Goal: Task Accomplishment & Management: Manage account settings

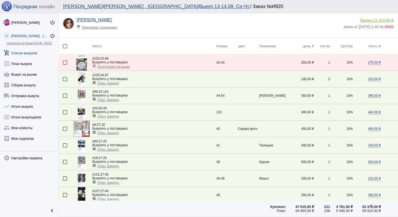
scroll to position [428, 0]
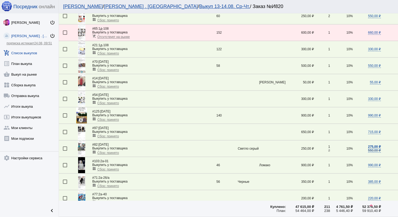
click at [37, 51] on link "add_shopping_cart Список выкупов" at bounding box center [29, 52] width 59 height 11
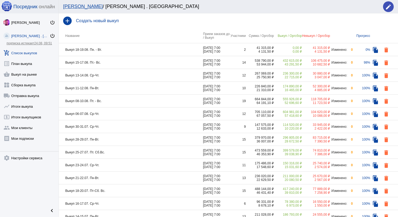
click at [123, 54] on td "Выкуп 18-19.08. Пн. - Вт." at bounding box center [131, 49] width 144 height 13
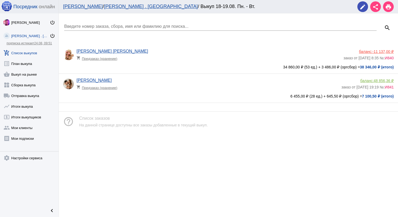
click at [152, 62] on div "[PERSON_NAME] [PERSON_NAME] shopping_cart Предзаказ (хранение)" at bounding box center [210, 56] width 267 height 14
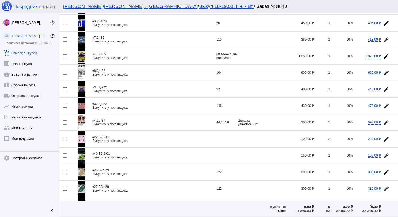
scroll to position [396, 0]
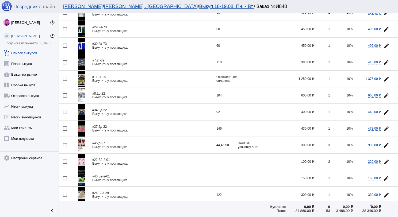
click at [29, 55] on link "add_shopping_cart Список выкупов" at bounding box center [29, 52] width 59 height 11
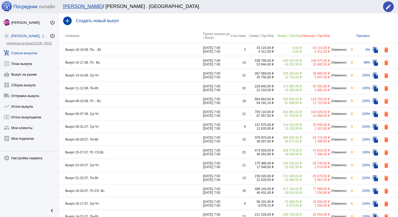
click at [119, 50] on td "Выкуп 18-19.08. Пн. - Вт." at bounding box center [131, 49] width 144 height 13
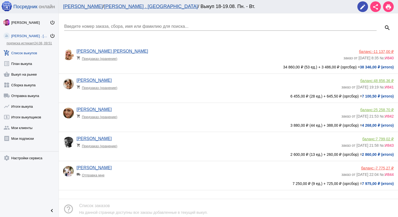
click at [374, 111] on span "25 258,70 ₽" at bounding box center [384, 110] width 20 height 4
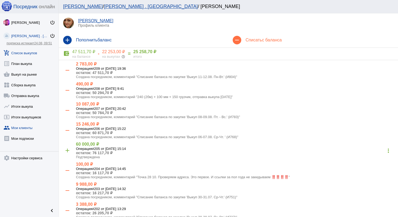
drag, startPoint x: 30, startPoint y: 52, endPoint x: 33, endPoint y: 53, distance: 3.1
click at [31, 52] on link "add_shopping_cart Список выкупов" at bounding box center [29, 52] width 59 height 11
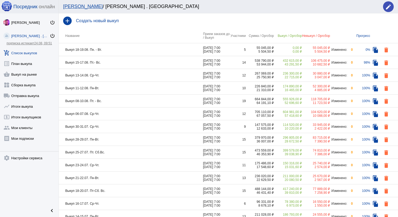
click at [123, 87] on td "Выкуп 11-12.08. Пн-Вт." at bounding box center [131, 88] width 144 height 13
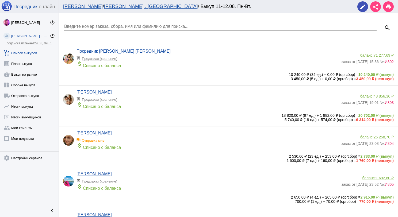
click at [32, 50] on link "add_shopping_cart Список выкупов" at bounding box center [29, 52] width 59 height 11
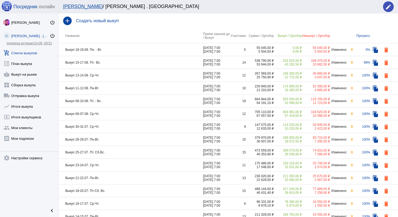
click at [109, 75] on td "Выкуп 13-14.08. Ср-Чт." at bounding box center [131, 75] width 144 height 13
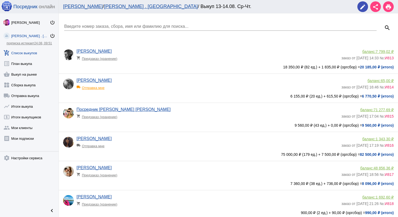
click at [102, 28] on input "Введите номер заказа, сбора, имя или фамилию для поиска..." at bounding box center [220, 26] width 313 height 5
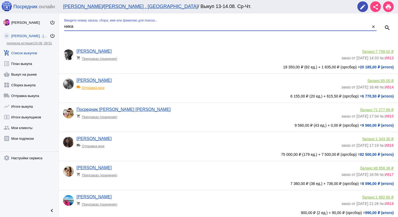
type input "ника"
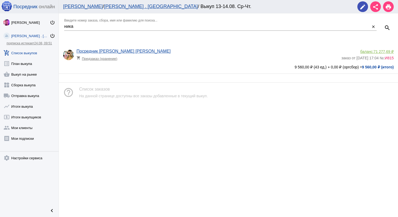
click at [165, 54] on app-delivery-type "shopping_cart Предзаказ (хранение)" at bounding box center [208, 57] width 262 height 7
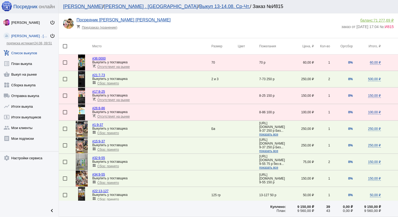
click at [63, 45] on div at bounding box center [65, 46] width 4 height 4
click at [65, 48] on input "checkbox" at bounding box center [65, 48] width 0 height 0
checkbox input "true"
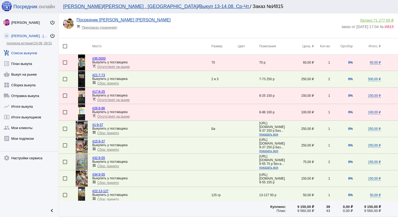
checkbox input "true"
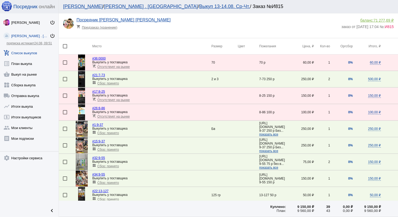
checkbox input "true"
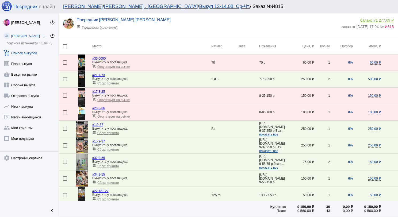
checkbox input "true"
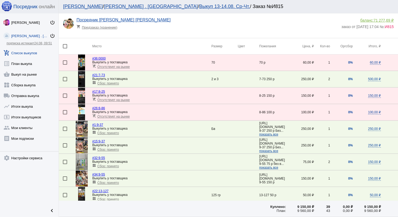
checkbox input "true"
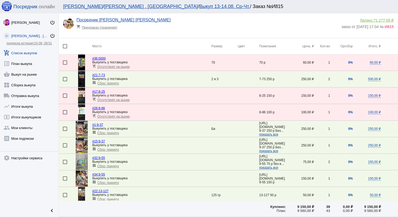
checkbox input "true"
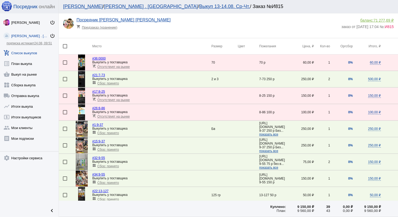
checkbox input "true"
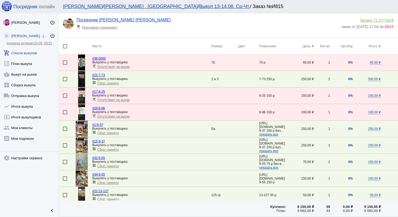
checkbox input "true"
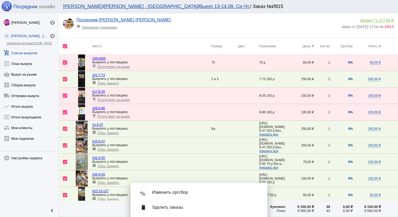
click at [199, 196] on div "% Изменить оргсбор" at bounding box center [199, 192] width 128 height 15
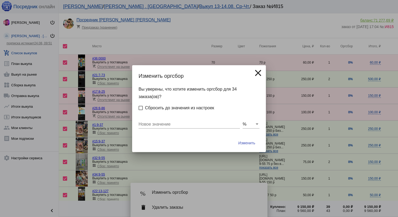
click at [192, 126] on input "Новое значение" at bounding box center [189, 124] width 101 height 5
type input "0"
click at [252, 146] on button "Изменить" at bounding box center [246, 143] width 25 height 10
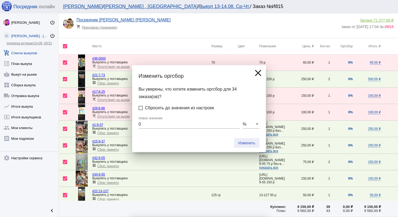
checkbox input "false"
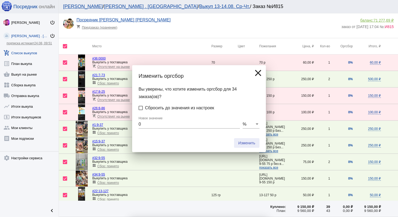
checkbox input "false"
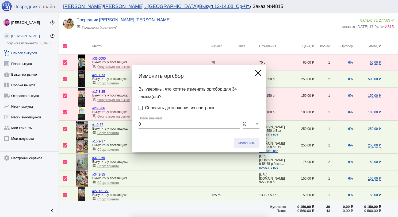
checkbox input "false"
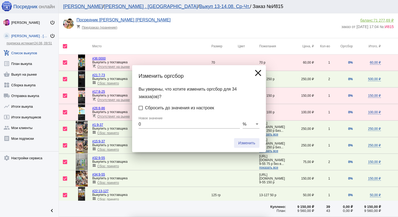
checkbox input "false"
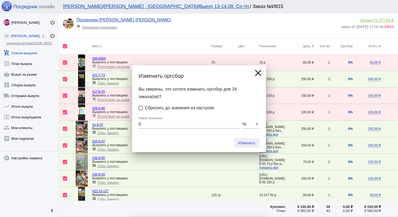
checkbox input "false"
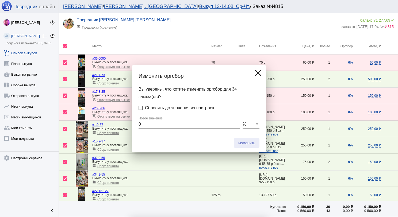
checkbox input "false"
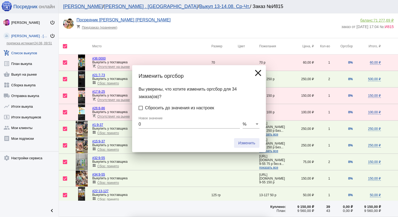
checkbox input "false"
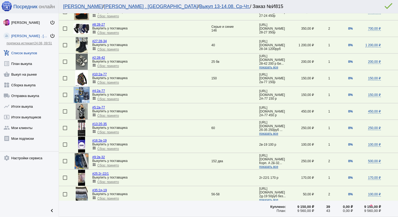
scroll to position [454, 0]
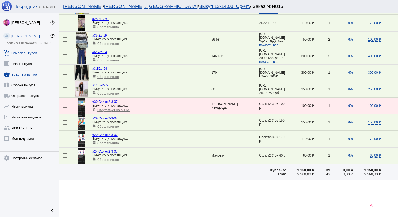
click at [33, 74] on link "shopping_basket Выкуп на рынке" at bounding box center [29, 73] width 59 height 11
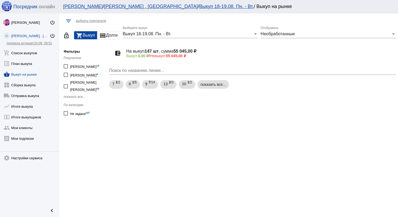
click at [156, 35] on span "Выкуп 18-19.08. Пн. - Вт." at bounding box center [147, 34] width 49 height 5
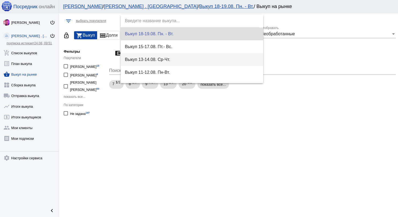
click at [161, 57] on span "Выкуп 13-14.08. Ср-Чт." at bounding box center [192, 59] width 134 height 13
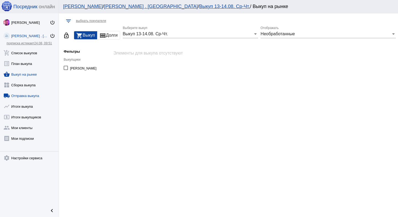
click at [34, 95] on link "local_shipping Отправка выкупа" at bounding box center [29, 94] width 59 height 11
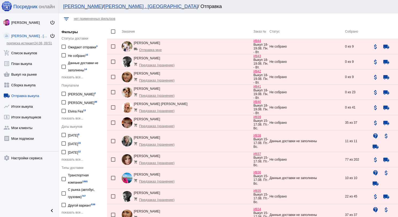
click at [66, 150] on label "[DATE] 12" at bounding box center [71, 151] width 19 height 7
checkbox input "true"
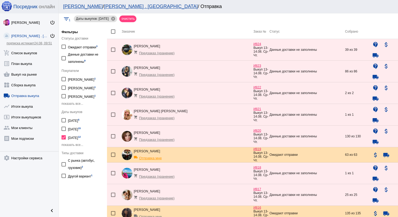
click at [114, 32] on div at bounding box center [113, 31] width 4 height 4
click at [113, 34] on input "checkbox" at bounding box center [113, 34] width 0 height 0
checkbox input "true"
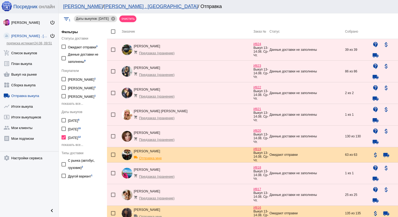
checkbox input "true"
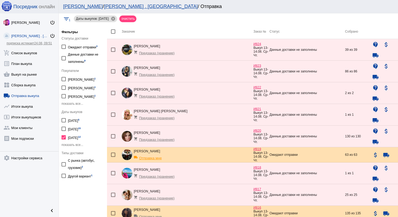
checkbox input "true"
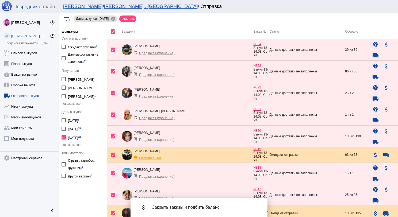
click at [208, 205] on span "Закрыть заказы и подбить баланс" at bounding box center [205, 207] width 107 height 5
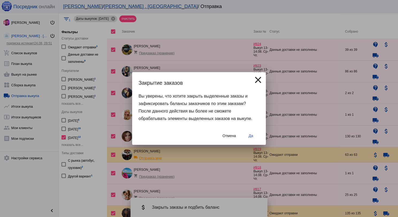
click at [255, 135] on button "Да" at bounding box center [250, 136] width 17 height 10
checkbox input "false"
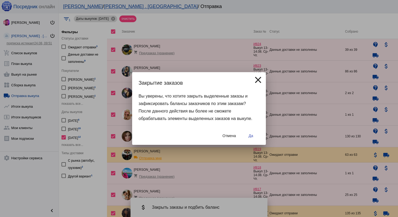
checkbox input "false"
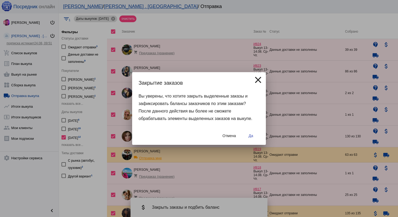
checkbox input "false"
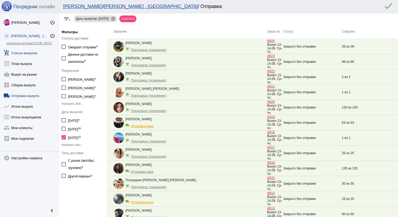
click at [27, 52] on link "add_shopping_cart Список выкупов" at bounding box center [29, 52] width 59 height 11
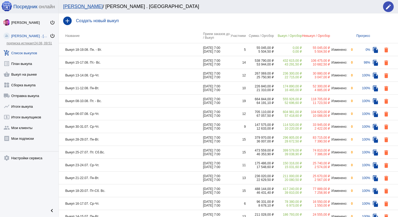
click at [122, 62] on td "Выкуп 15-17.08. Пт.- Вс." at bounding box center [131, 62] width 144 height 13
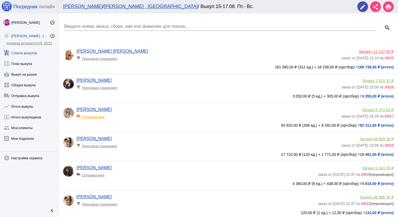
click at [110, 25] on input "Введите номер заказа, сбора, имя или фамилию для поиска..." at bounding box center [220, 26] width 313 height 5
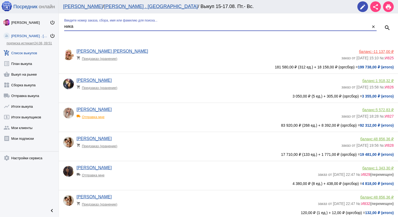
type input "ника"
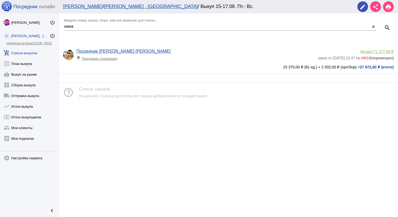
click at [218, 57] on app-delivery-type "shopping_cart Предзаказ (хранение)" at bounding box center [196, 57] width 239 height 7
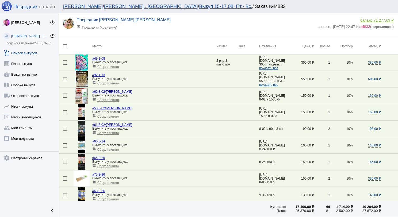
drag, startPoint x: 64, startPoint y: 47, endPoint x: 66, endPoint y: 48, distance: 2.8
click at [64, 47] on div at bounding box center [65, 46] width 4 height 4
click at [65, 48] on input "checkbox" at bounding box center [65, 48] width 0 height 0
checkbox input "true"
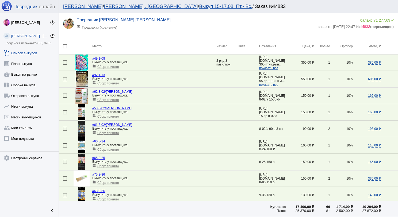
checkbox input "true"
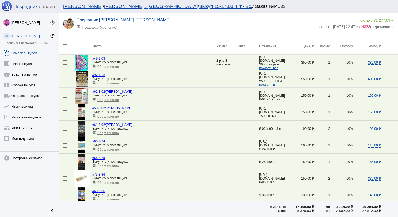
checkbox input "true"
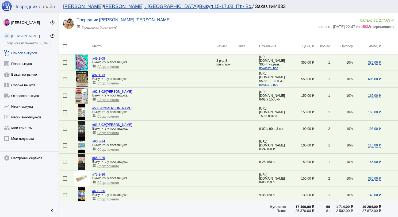
checkbox input "true"
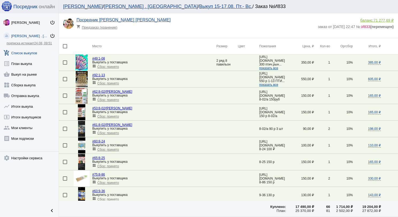
checkbox input "true"
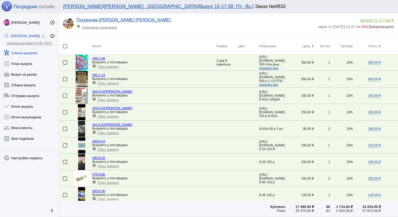
checkbox input "true"
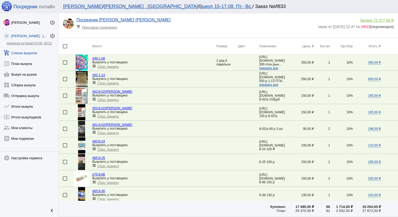
checkbox input "true"
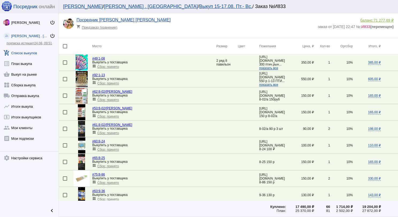
checkbox input "true"
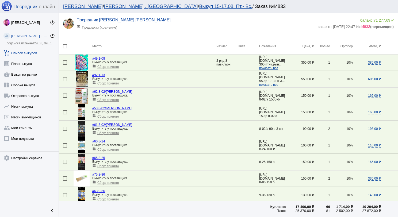
checkbox input "true"
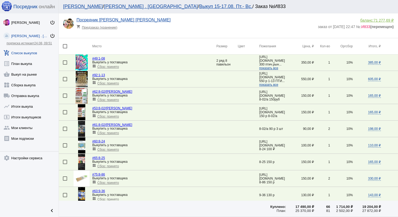
checkbox input "true"
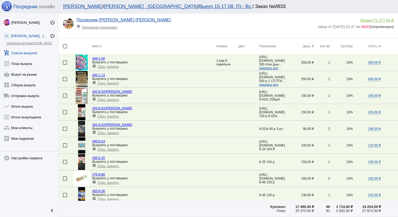
checkbox input "true"
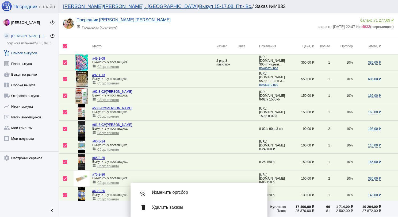
click at [190, 190] on span "Изменить оргсбор" at bounding box center [205, 192] width 107 height 5
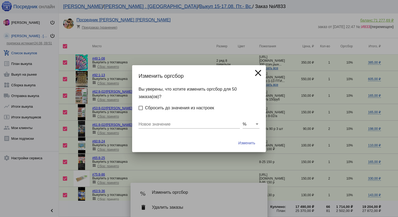
click at [186, 120] on div "Новое значение" at bounding box center [189, 123] width 101 height 12
type input "0"
click at [246, 145] on button "Изменить" at bounding box center [246, 143] width 25 height 10
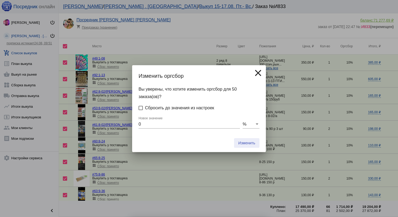
checkbox input "false"
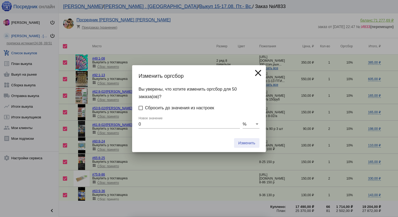
checkbox input "false"
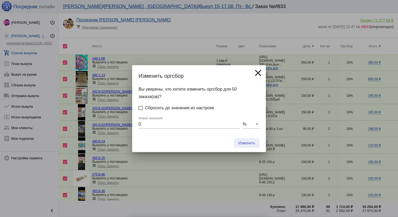
checkbox input "false"
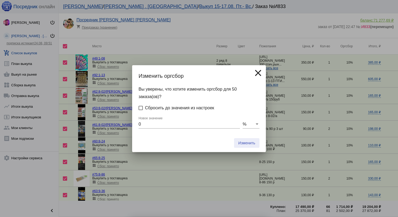
checkbox input "false"
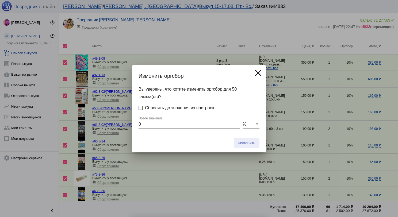
checkbox input "false"
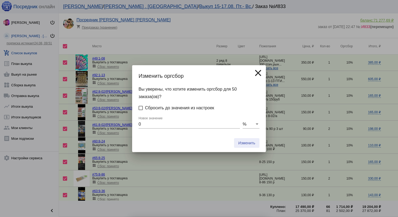
checkbox input "false"
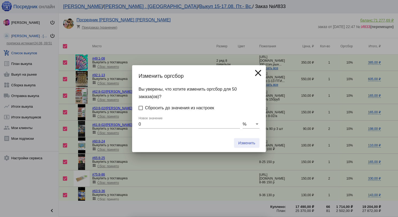
checkbox input "false"
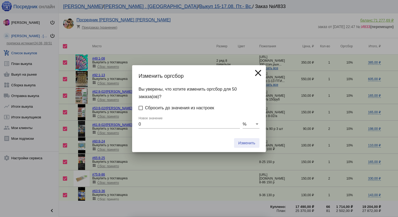
checkbox input "false"
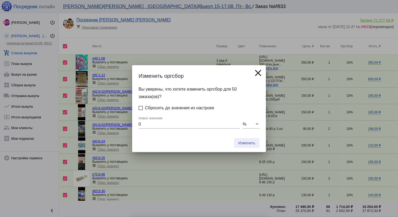
checkbox input "false"
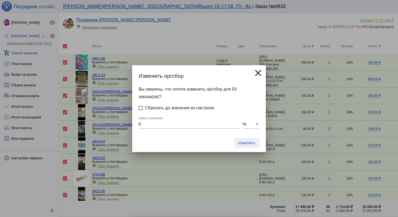
checkbox input "false"
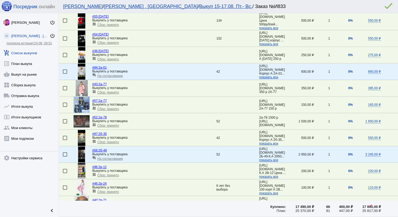
scroll to position [718, 0]
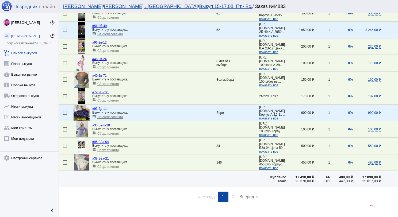
click at [233, 192] on link "page 2" at bounding box center [233, 197] width 8 height 11
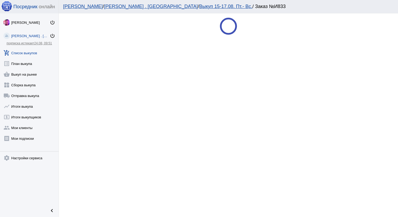
scroll to position [0, 0]
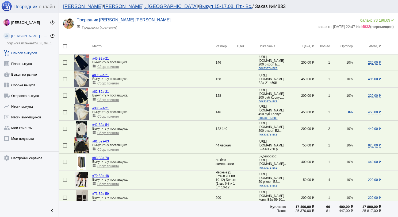
click at [65, 47] on div at bounding box center [65, 46] width 4 height 4
click at [65, 48] on input "checkbox" at bounding box center [65, 48] width 0 height 0
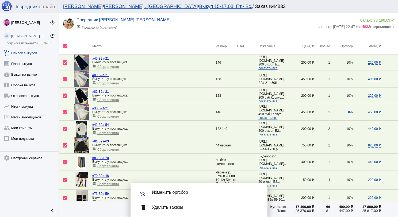
click at [190, 193] on span "Изменить оргсбор" at bounding box center [205, 192] width 107 height 5
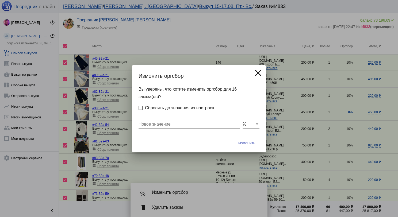
click at [184, 127] on div "Новое значение" at bounding box center [189, 123] width 101 height 12
click at [238, 142] on button "Изменить" at bounding box center [246, 143] width 25 height 10
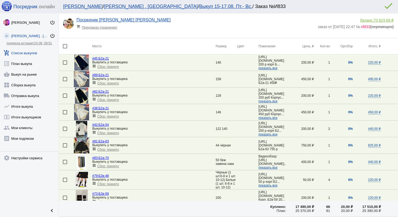
click at [38, 53] on link "add_shopping_cart Список выкупов" at bounding box center [29, 52] width 59 height 11
